Goal: Task Accomplishment & Management: Manage account settings

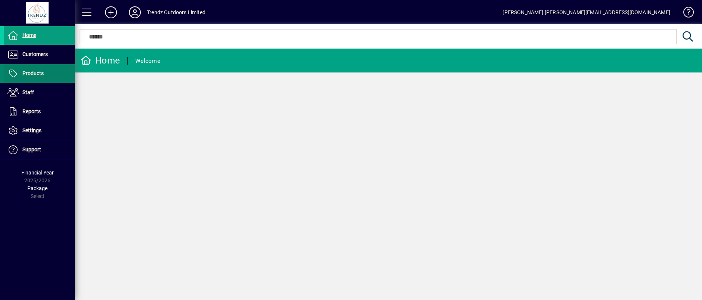
click at [37, 74] on span "Products" at bounding box center [32, 73] width 21 height 6
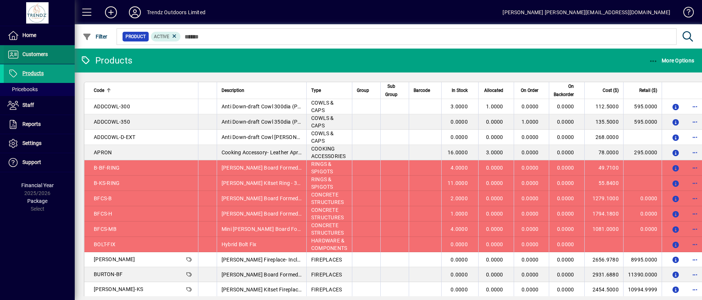
click at [32, 56] on span "Customers" at bounding box center [34, 54] width 25 height 6
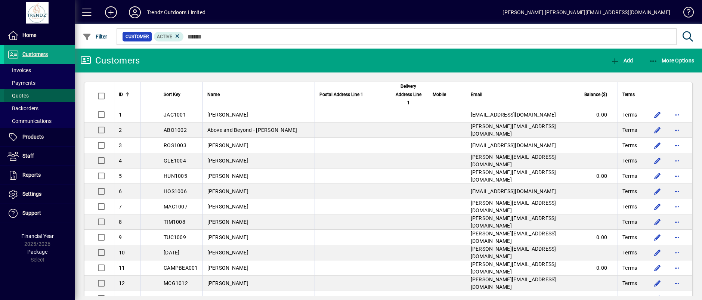
click at [22, 93] on span "Quotes" at bounding box center [17, 96] width 21 height 6
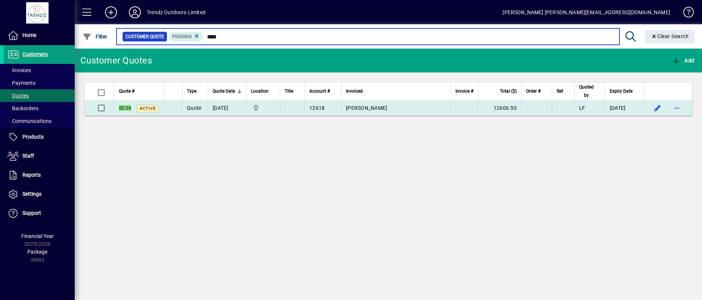
type input "****"
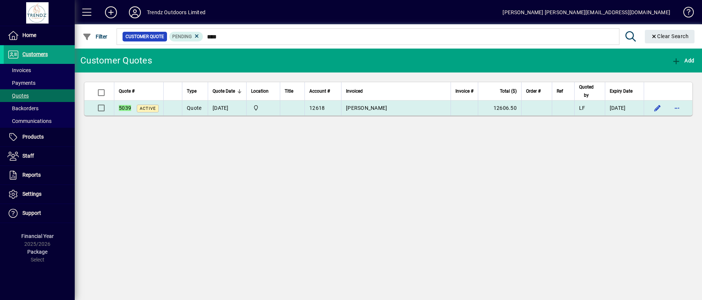
click at [389, 105] on td "[PERSON_NAME]" at bounding box center [395, 107] width 109 height 15
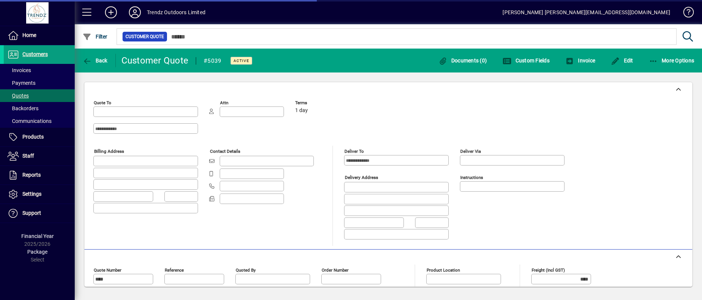
type input "**********"
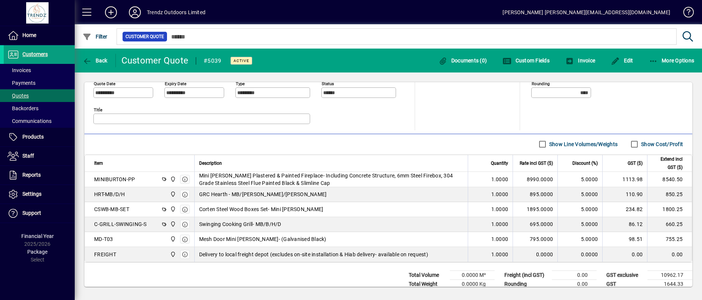
scroll to position [224, 0]
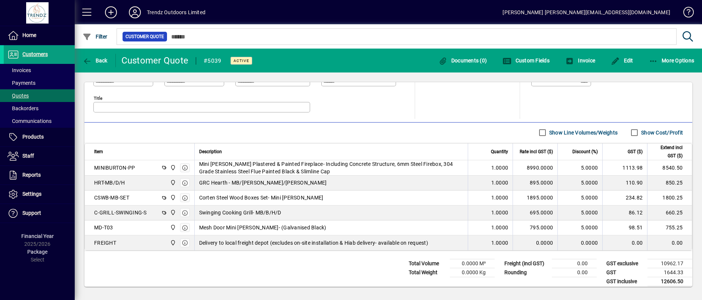
click at [414, 131] on mat-toolbar-row "Line Items Show Line Volumes/Weights Show Cost/Profit" at bounding box center [388, 133] width 608 height 21
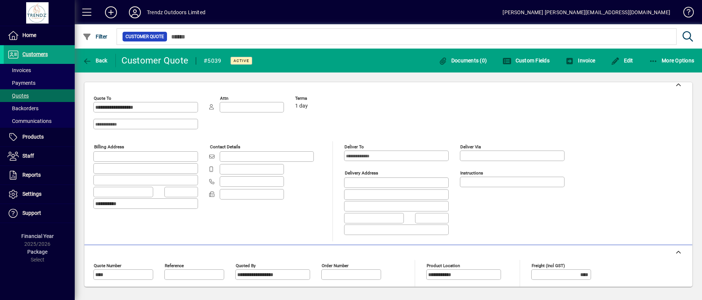
scroll to position [0, 0]
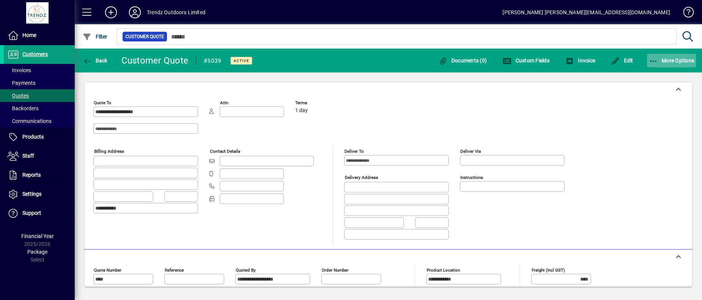
click at [674, 58] on span "More Options" at bounding box center [672, 61] width 46 height 6
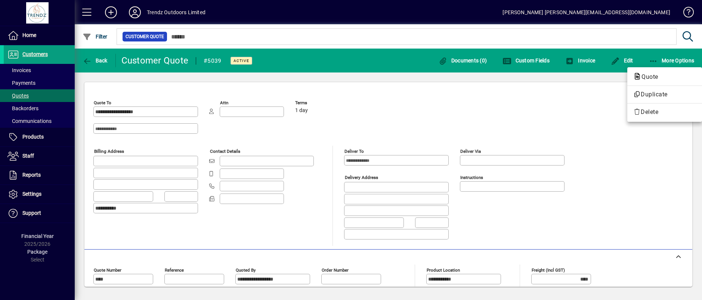
click at [625, 58] on div at bounding box center [351, 150] width 702 height 300
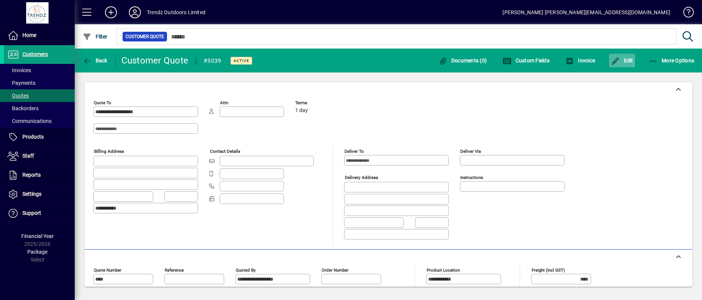
click at [622, 59] on span "Edit" at bounding box center [622, 61] width 22 height 6
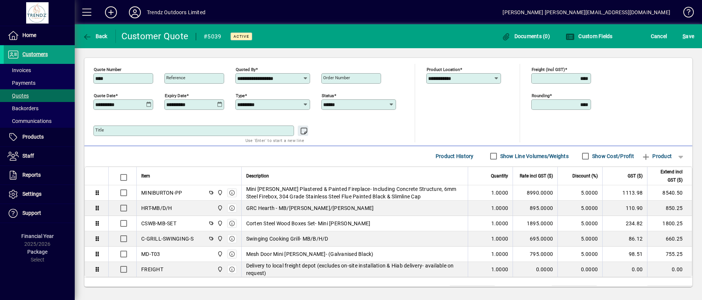
scroll to position [209, 0]
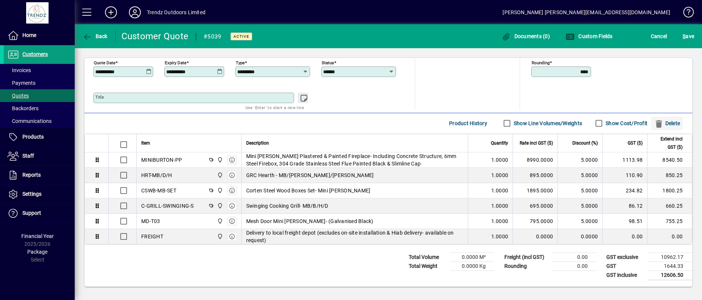
click at [660, 118] on span "Delete" at bounding box center [667, 123] width 26 height 12
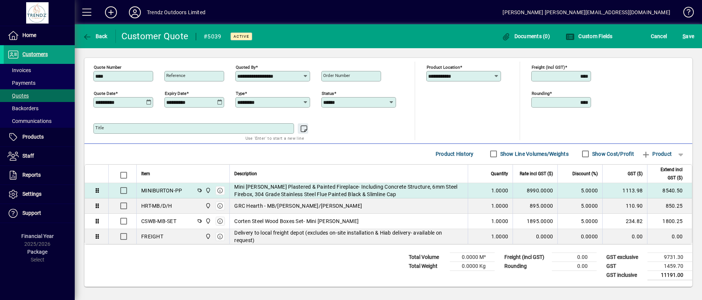
scroll to position [0, 0]
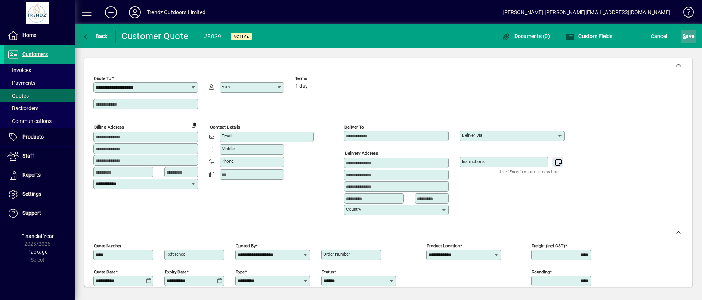
click at [689, 35] on span "S ave" at bounding box center [689, 36] width 12 height 12
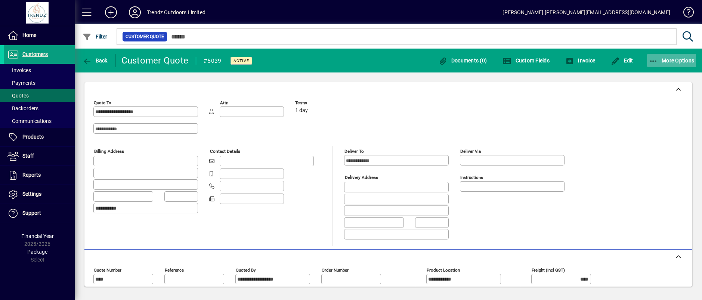
click at [670, 63] on span "More Options" at bounding box center [672, 61] width 46 height 6
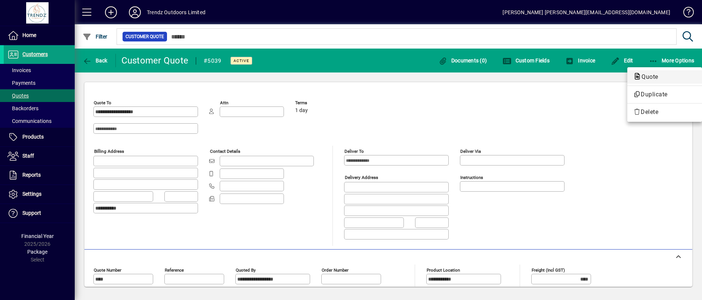
click at [649, 77] on span "Quote" at bounding box center [647, 76] width 29 height 7
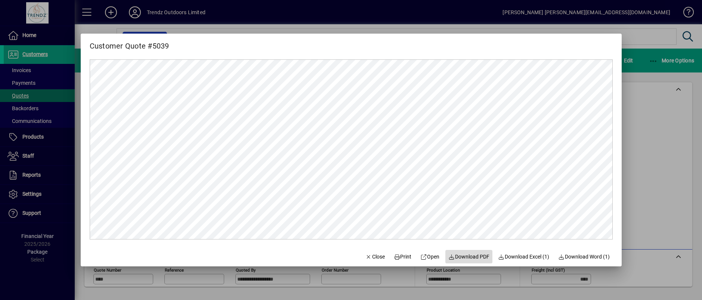
click at [469, 257] on span "Download PDF" at bounding box center [468, 257] width 41 height 8
click at [365, 257] on span "Close" at bounding box center [374, 257] width 19 height 8
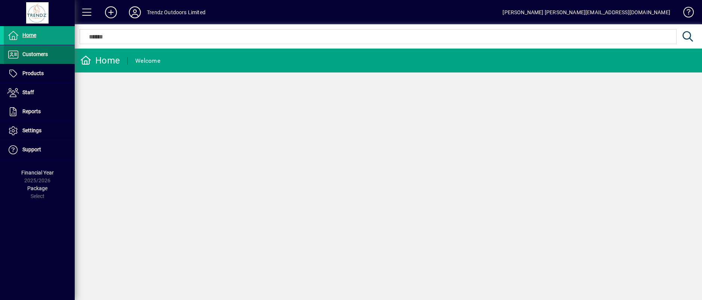
click at [33, 55] on span "Customers" at bounding box center [34, 54] width 25 height 6
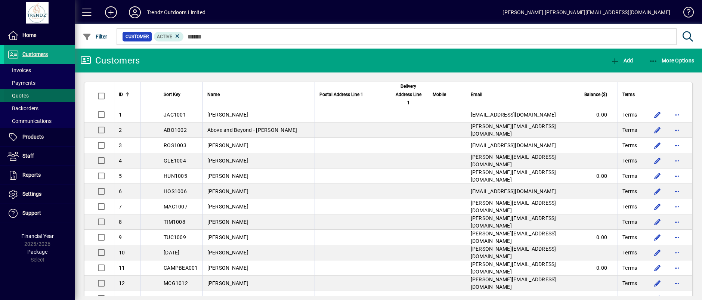
click at [31, 94] on span at bounding box center [39, 96] width 71 height 18
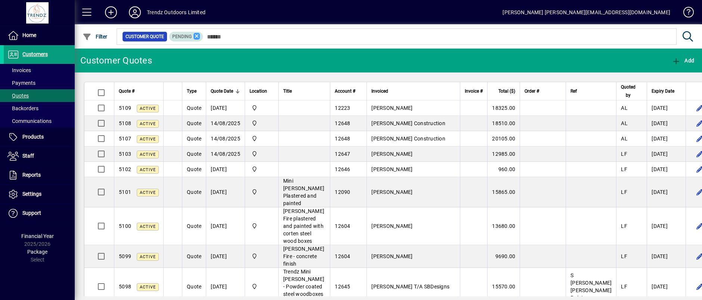
click at [195, 35] on icon at bounding box center [197, 36] width 7 height 7
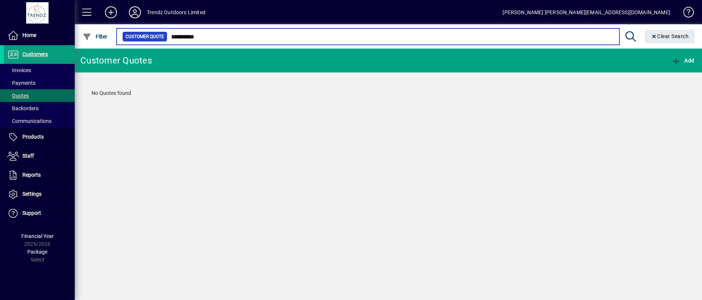
type input "**********"
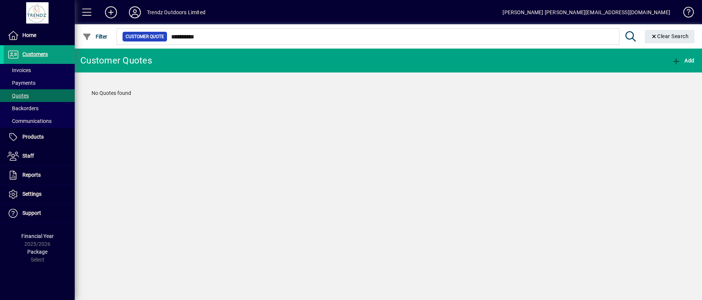
click at [628, 35] on icon at bounding box center [630, 36] width 13 height 10
